Goal: Find specific page/section: Find specific page/section

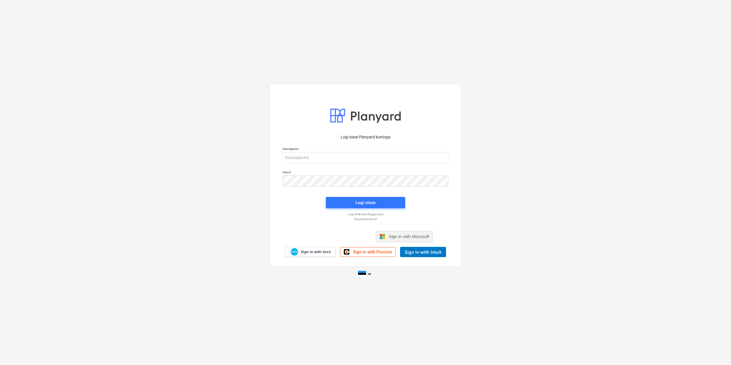
click at [429, 237] on span "Sign in with Microsoft" at bounding box center [408, 236] width 41 height 5
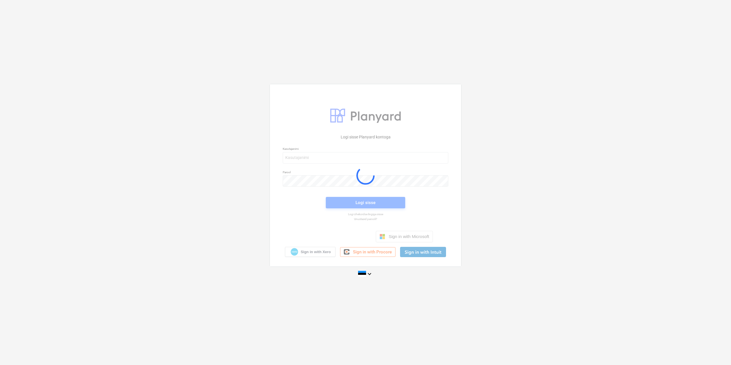
click at [302, 158] on div at bounding box center [365, 175] width 191 height 182
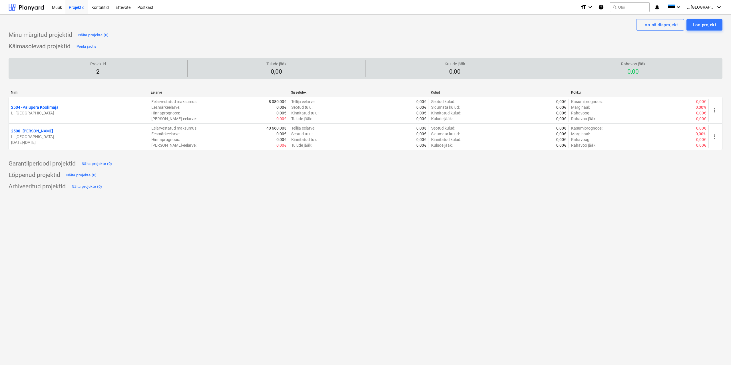
click at [91, 66] on p "Projektid" at bounding box center [98, 64] width 16 height 6
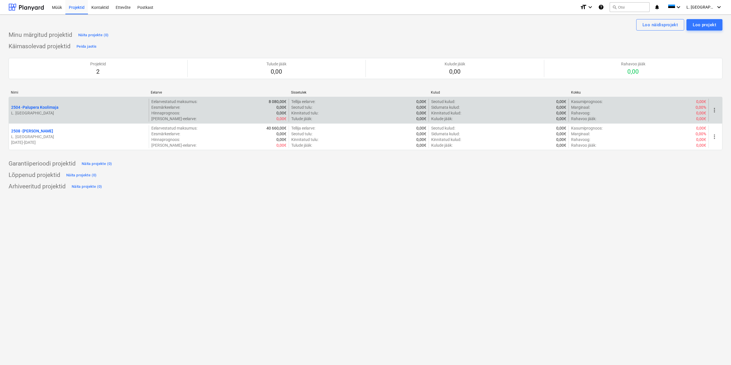
click at [72, 110] on div "2504 - Palupera Koolimaja" at bounding box center [78, 107] width 135 height 6
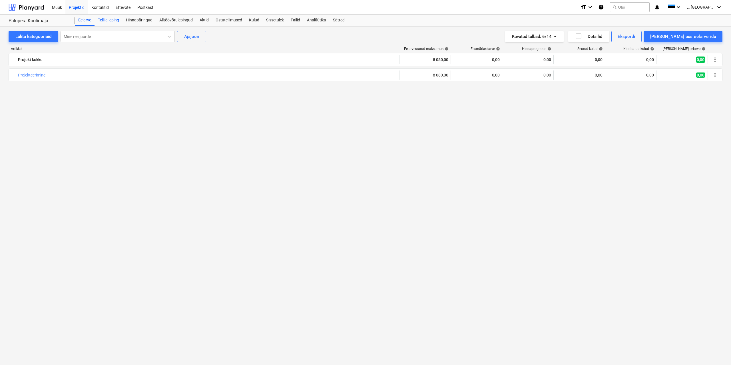
click at [102, 22] on div "Tellija leping" at bounding box center [108, 20] width 28 height 11
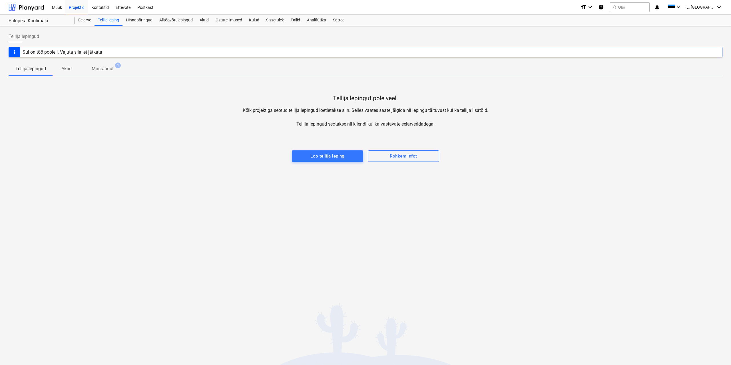
click at [65, 69] on p "Aktid" at bounding box center [67, 68] width 14 height 7
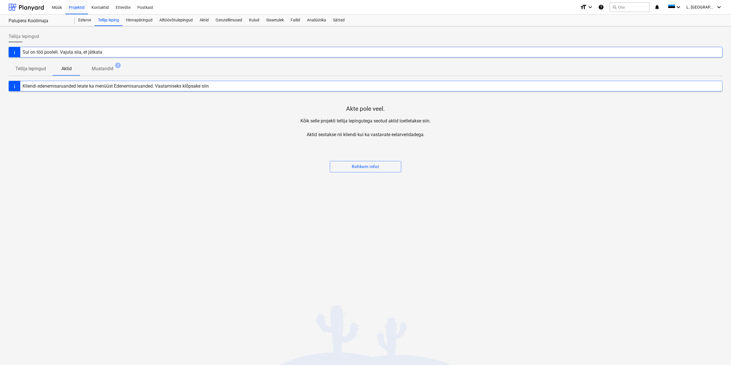
drag, startPoint x: 37, startPoint y: 73, endPoint x: 53, endPoint y: 68, distance: 16.4
click at [37, 73] on span "Tellija lepingud" at bounding box center [31, 69] width 44 height 10
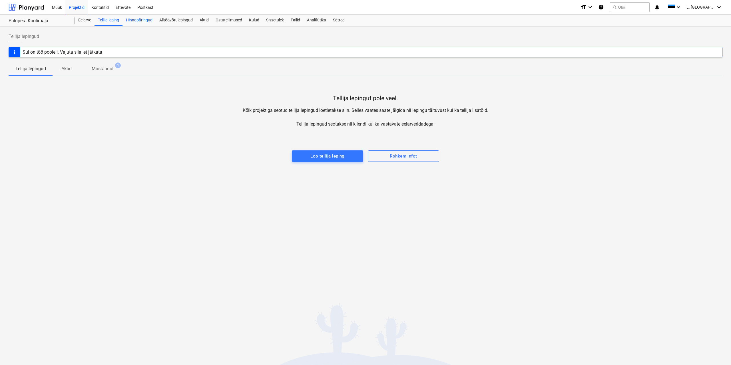
click at [138, 19] on div "Hinnapäringud" at bounding box center [138, 20] width 33 height 11
